Goal: Transaction & Acquisition: Purchase product/service

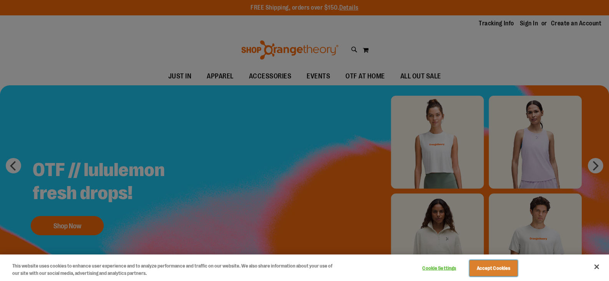
click at [490, 273] on button "Accept Cookies" at bounding box center [493, 268] width 48 height 16
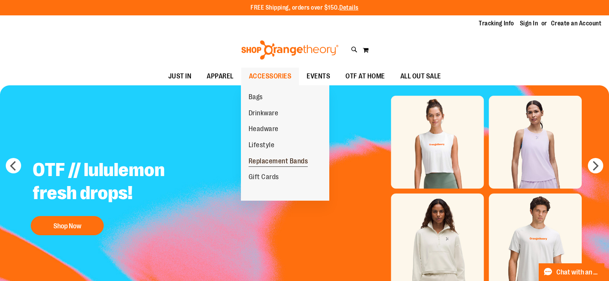
click at [266, 156] on link "Replacement Bands" at bounding box center [278, 161] width 75 height 16
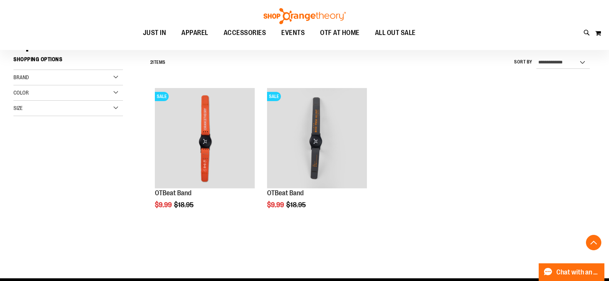
scroll to position [153, 0]
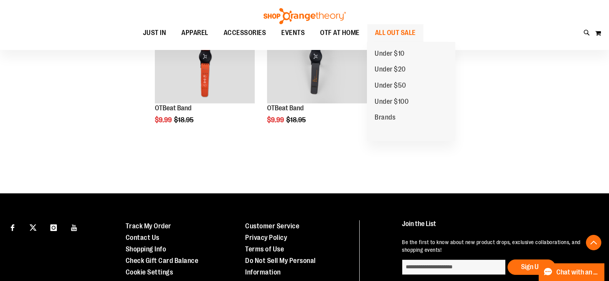
click at [410, 32] on span "ALL OUT SALE" at bounding box center [395, 32] width 41 height 17
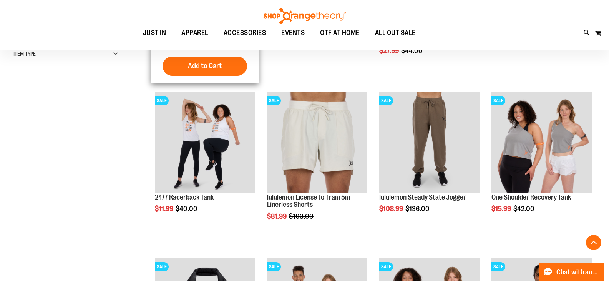
scroll to position [422, 0]
